Goal: Navigation & Orientation: Find specific page/section

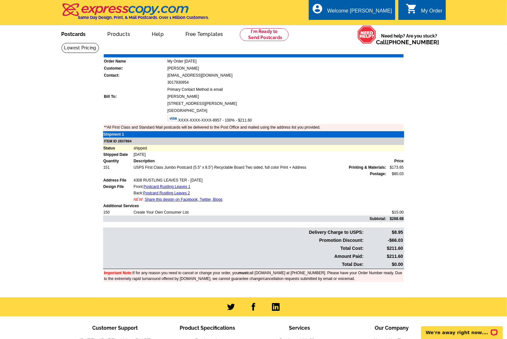
click at [77, 38] on link "Postcards" at bounding box center [73, 33] width 45 height 15
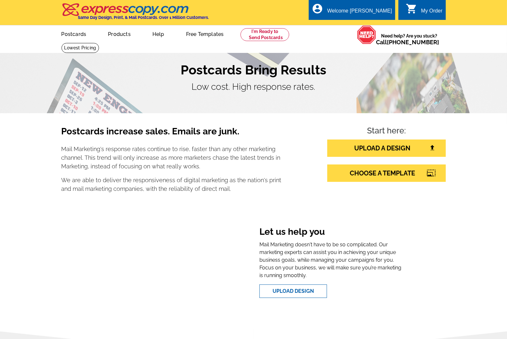
click at [423, 10] on div "My Order" at bounding box center [432, 12] width 21 height 9
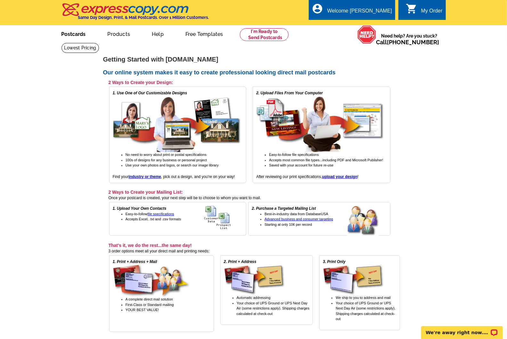
click at [76, 36] on link "Postcards" at bounding box center [73, 33] width 45 height 15
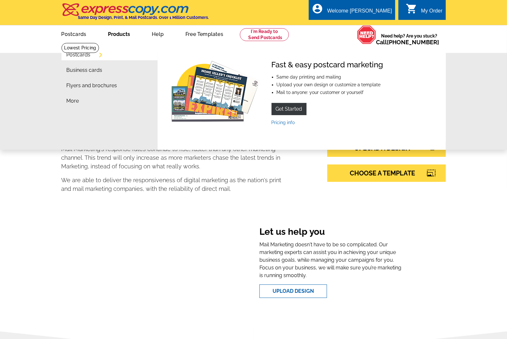
click at [121, 36] on link "Products" at bounding box center [119, 33] width 43 height 15
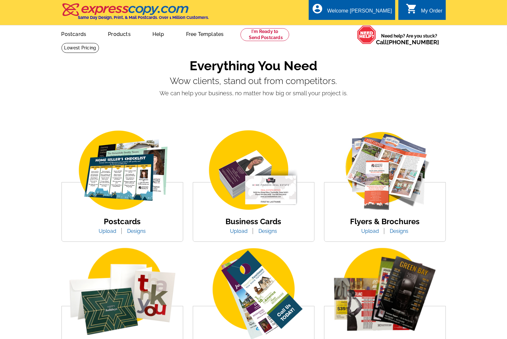
click at [433, 8] on div "My Order" at bounding box center [432, 12] width 21 height 9
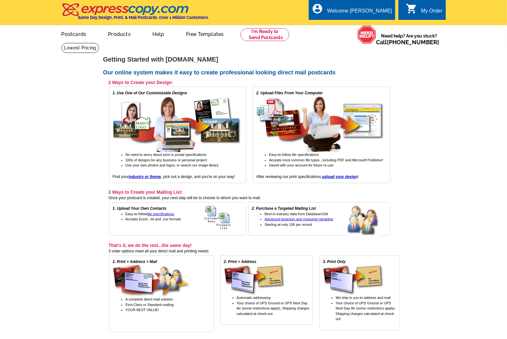
click at [306, 55] on div "expresscopy.com > Getting Started Getting Started with expresscopy.com Our onli…" at bounding box center [254, 200] width 308 height 307
